Goal: Task Accomplishment & Management: Manage account settings

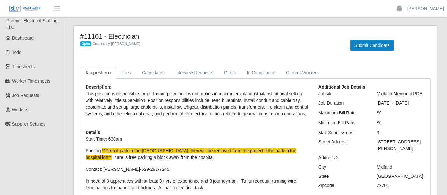
scroll to position [35, 0]
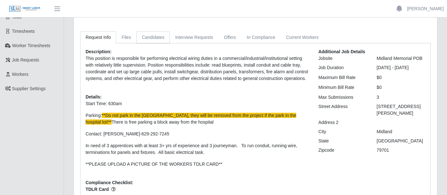
click at [145, 36] on link "Candidates" at bounding box center [152, 37] width 33 height 12
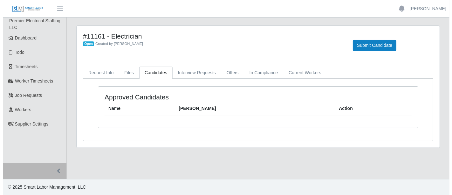
scroll to position [0, 0]
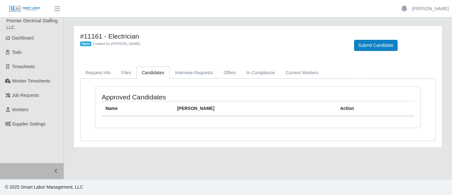
click at [194, 41] on div "Open Created by [PERSON_NAME]" at bounding box center [212, 43] width 265 height 7
click at [228, 70] on link "Offers" at bounding box center [229, 72] width 23 height 12
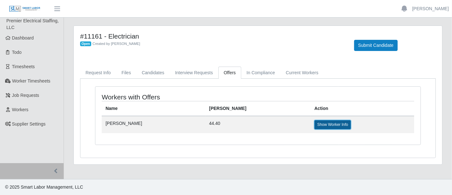
click at [314, 124] on link "Show Worker Info" at bounding box center [332, 124] width 37 height 9
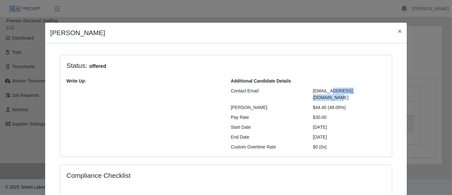
drag, startPoint x: 325, startPoint y: 91, endPoint x: 368, endPoint y: 87, distance: 42.8
click at [368, 87] on div "[EMAIL_ADDRESS][DOMAIN_NAME]" at bounding box center [349, 93] width 82 height 13
click at [398, 30] on span "×" at bounding box center [400, 30] width 4 height 7
